Goal: Navigation & Orientation: Go to known website

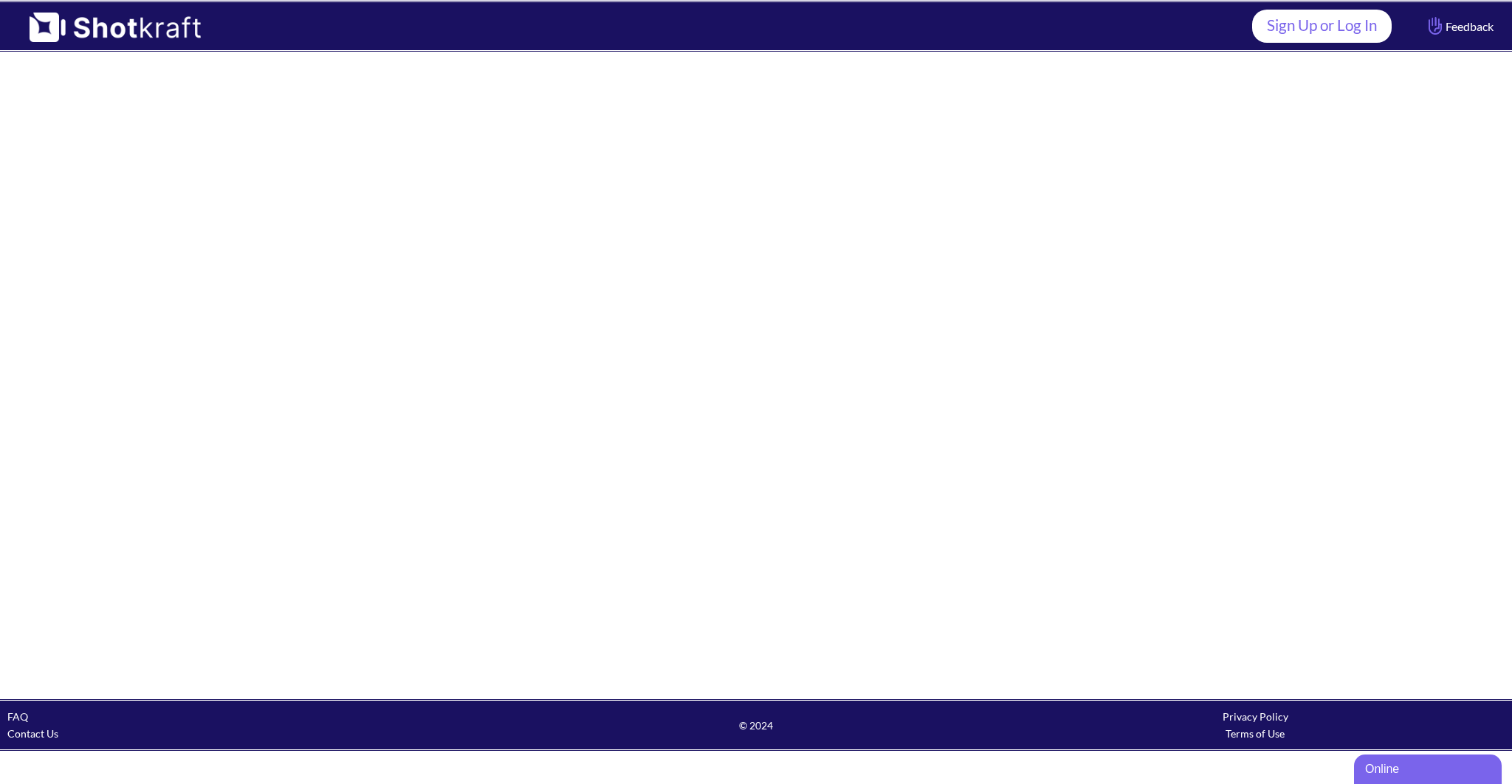
click at [1322, 27] on link "Sign Up or Log In" at bounding box center [1321, 25] width 139 height 33
click at [1340, 24] on link "Sign Up or Log In" at bounding box center [1321, 25] width 139 height 33
click at [1364, 29] on link "Sign Up or Log In" at bounding box center [1321, 25] width 139 height 33
click at [1348, 26] on link "Sign Up or Log In" at bounding box center [1321, 25] width 139 height 33
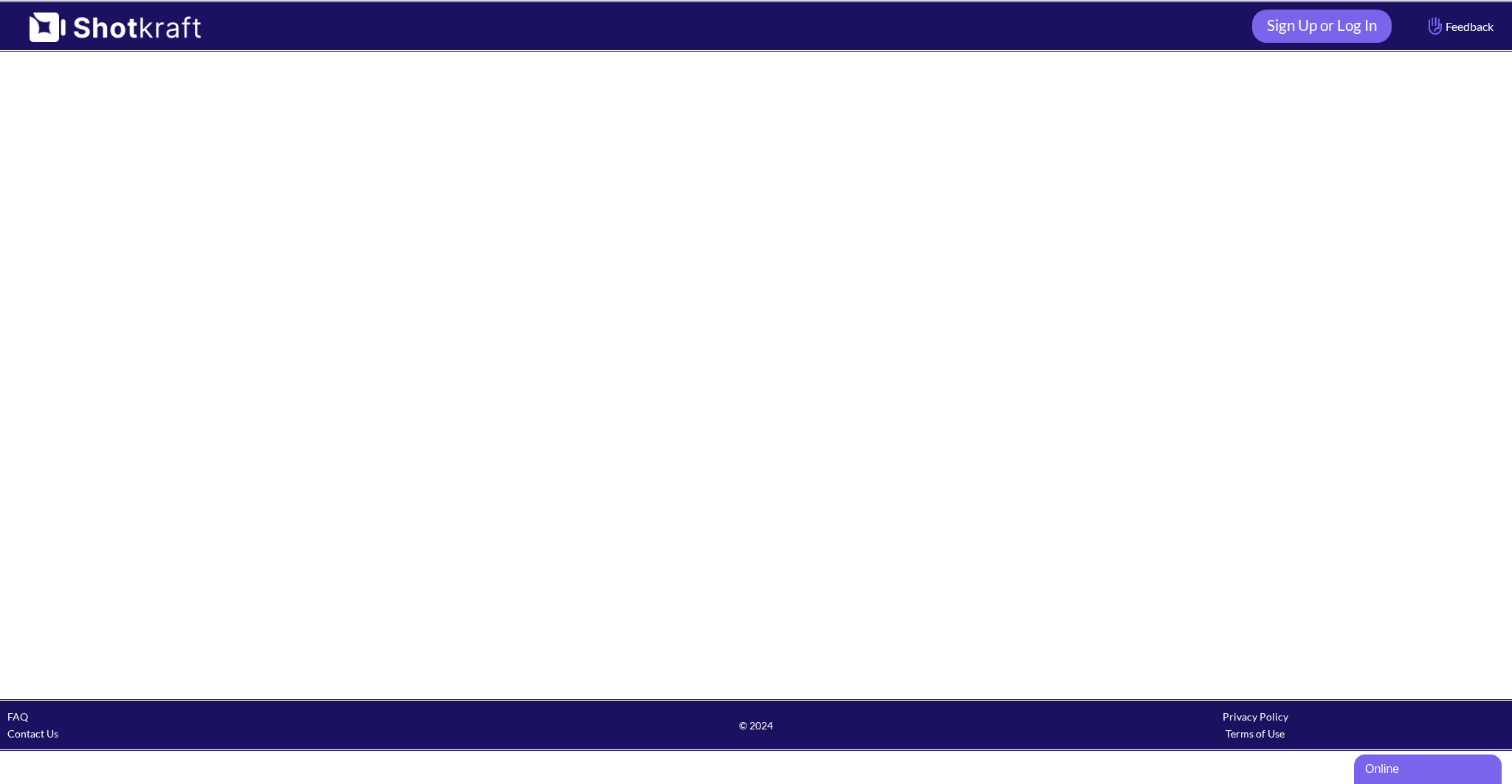
click at [799, 137] on div at bounding box center [756, 375] width 1512 height 646
click at [1353, 29] on link "Sign Up or Log In" at bounding box center [1321, 25] width 139 height 33
